Goal: Task Accomplishment & Management: Use online tool/utility

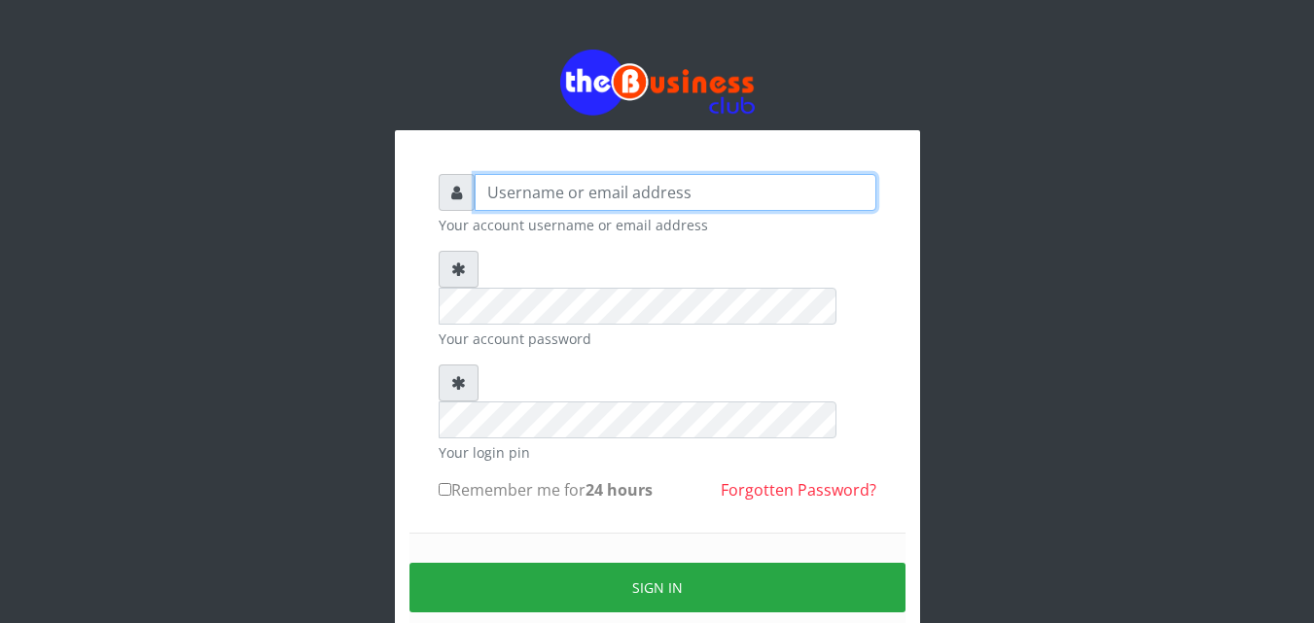
type input "kenachuks"
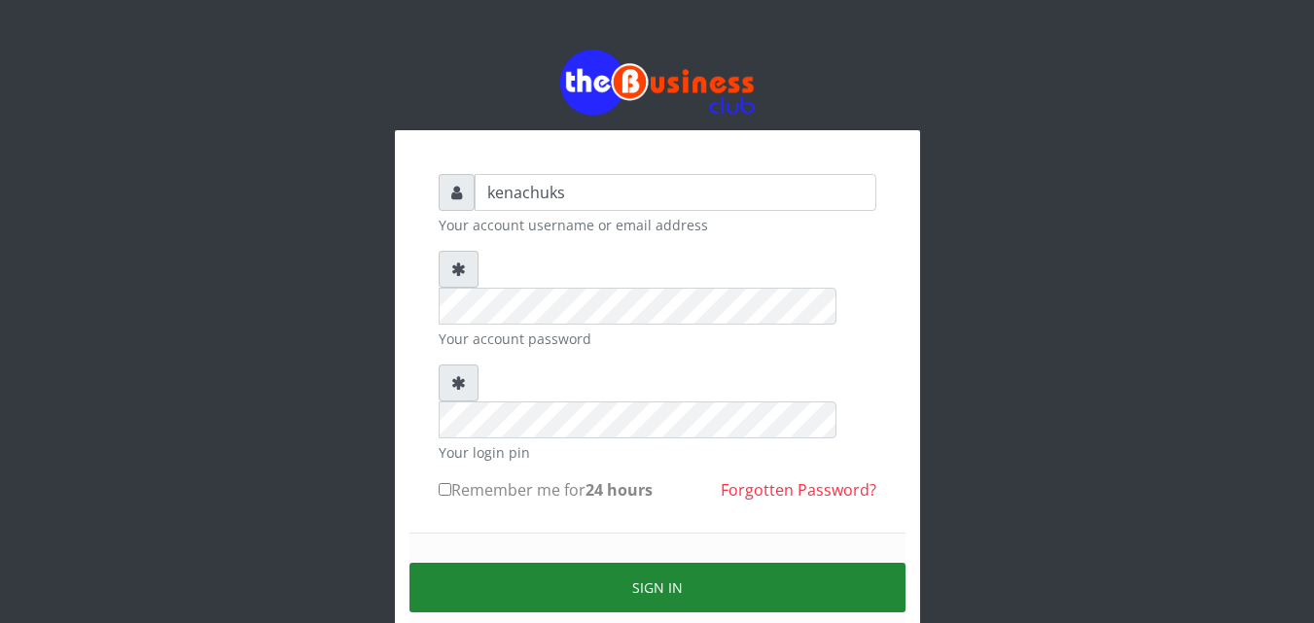
click at [609, 563] on button "Sign in" at bounding box center [657, 588] width 496 height 50
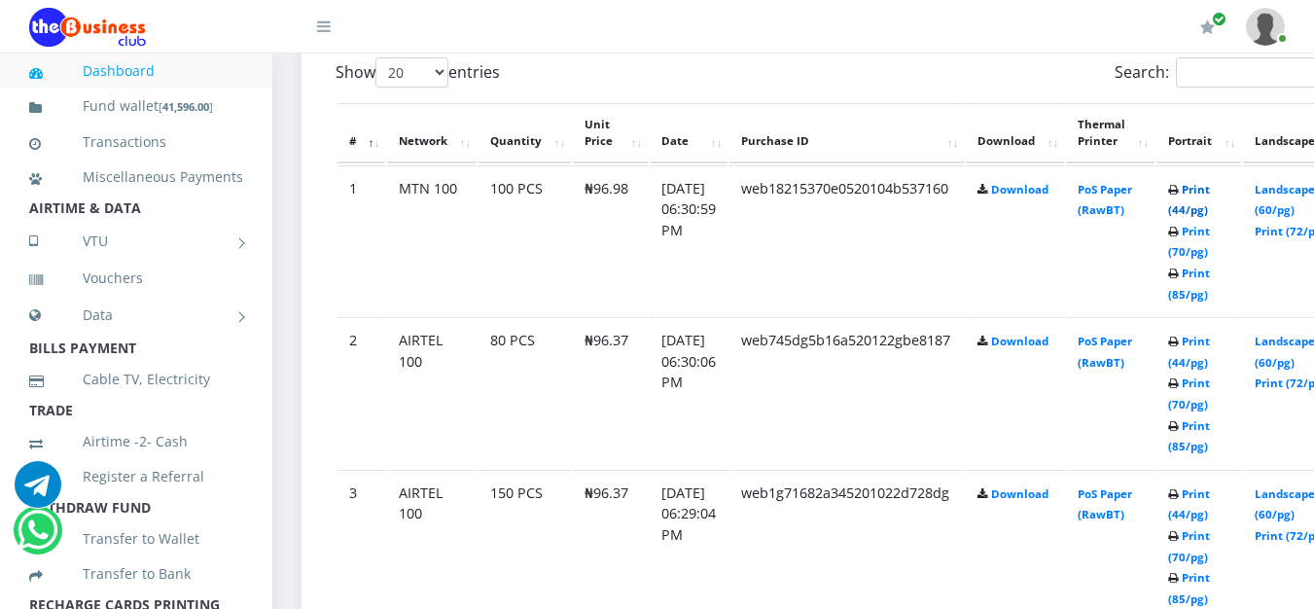
click at [1210, 193] on link "Print (44/pg)" at bounding box center [1189, 200] width 42 height 36
